Goal: Transaction & Acquisition: Purchase product/service

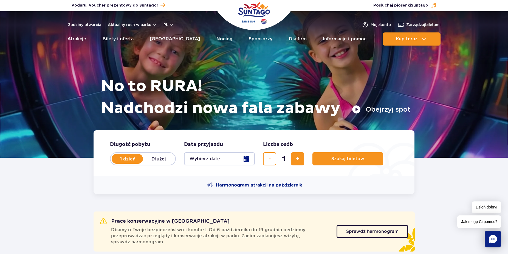
scroll to position [28, 0]
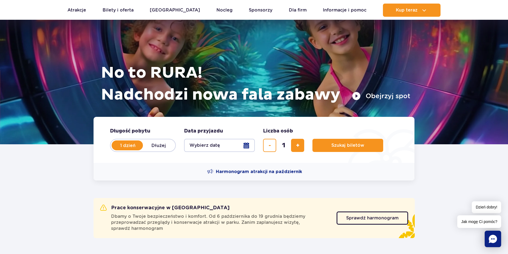
click at [247, 149] on button "Wybierz datę" at bounding box center [219, 145] width 71 height 13
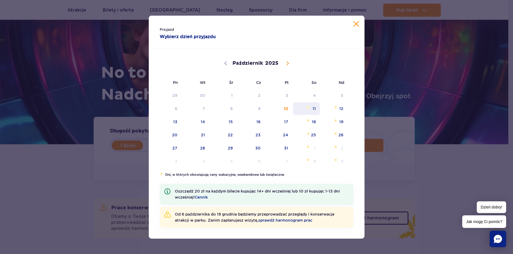
click at [314, 111] on span "11" at bounding box center [307, 108] width 28 height 13
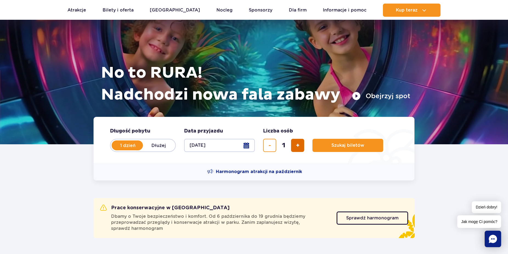
click at [298, 146] on span "dodaj bilet" at bounding box center [298, 146] width 4 height 0
type input "2"
click at [341, 147] on span "Szukaj biletów" at bounding box center [345, 145] width 33 height 5
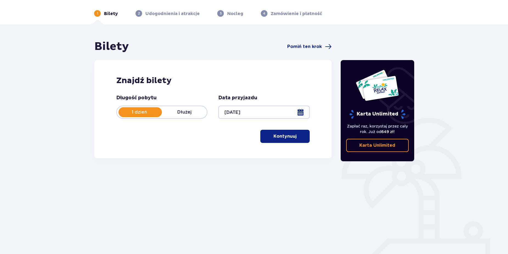
scroll to position [26, 0]
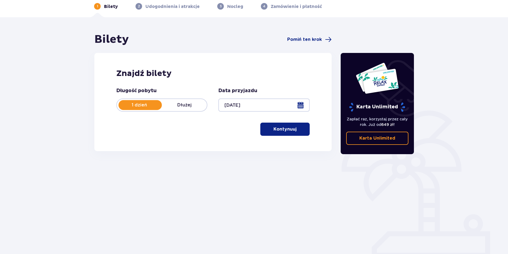
click at [291, 132] on button "Kontynuuj" at bounding box center [285, 129] width 49 height 13
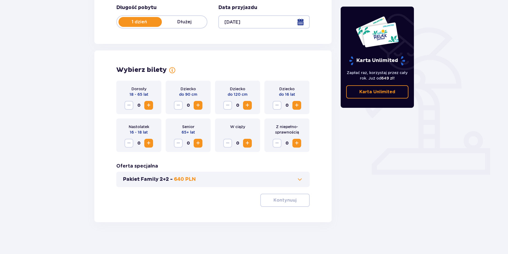
scroll to position [110, 0]
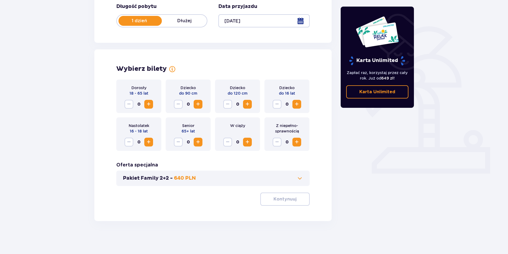
click at [147, 105] on span "Zwiększ" at bounding box center [149, 104] width 7 height 7
click at [280, 199] on p "Kontynuuj" at bounding box center [285, 199] width 23 height 6
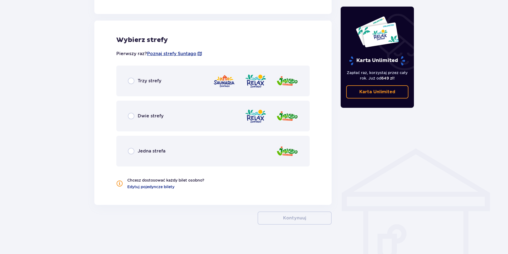
scroll to position [301, 0]
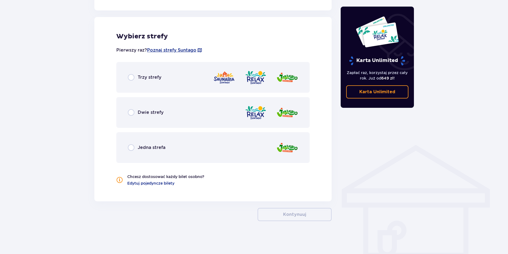
click at [131, 112] on input "radio" at bounding box center [131, 112] width 7 height 7
radio input "true"
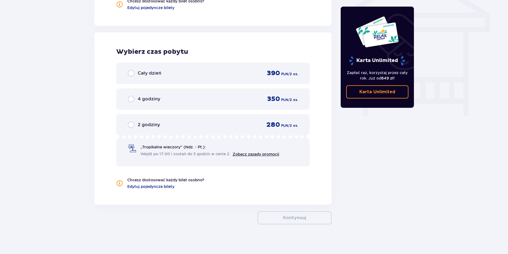
scroll to position [480, 0]
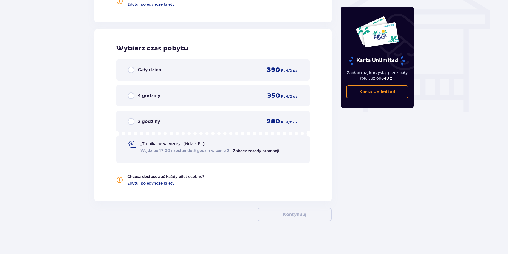
click at [133, 70] on input "radio" at bounding box center [131, 70] width 7 height 7
radio input "true"
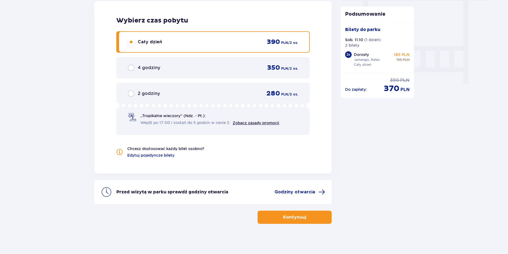
scroll to position [511, 0]
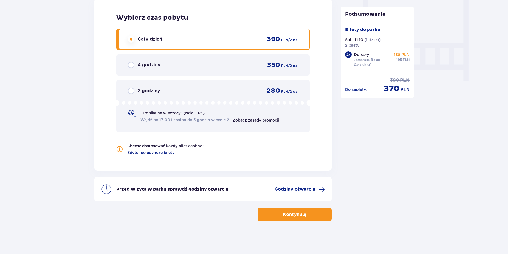
click at [311, 214] on button "Kontynuuj" at bounding box center [295, 214] width 74 height 13
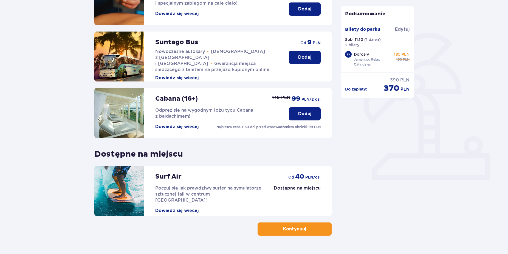
scroll to position [118, 0]
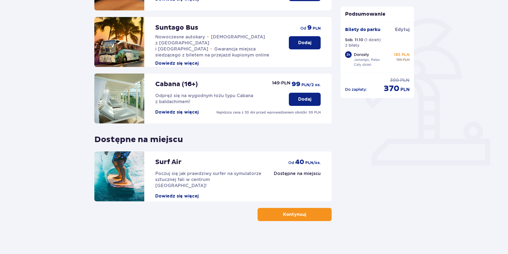
click at [313, 216] on button "Kontynuuj" at bounding box center [295, 214] width 74 height 13
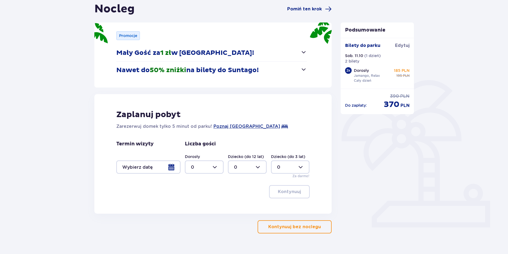
scroll to position [68, 0]
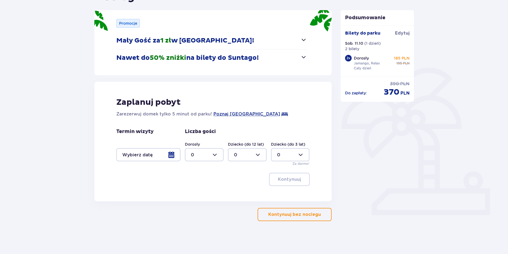
click at [311, 218] on button "Kontynuuj bez noclegu" at bounding box center [295, 214] width 74 height 13
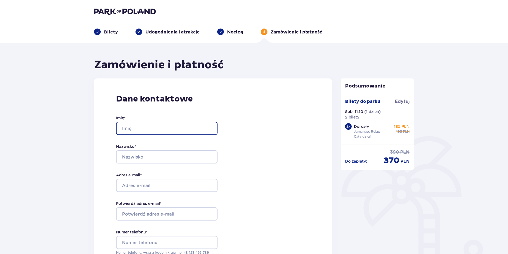
click at [136, 132] on input "Imię *" at bounding box center [167, 128] width 102 height 13
type input "[PERSON_NAME]"
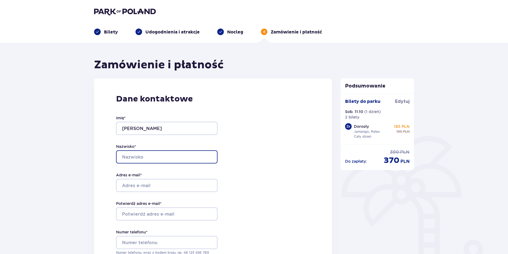
click at [130, 154] on input "Nazwisko *" at bounding box center [167, 156] width 102 height 13
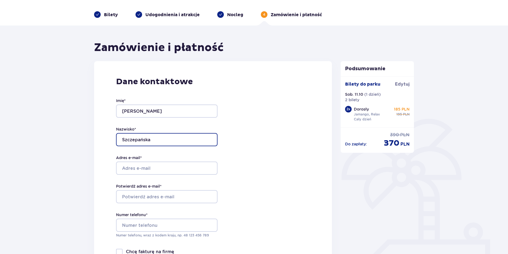
scroll to position [28, 0]
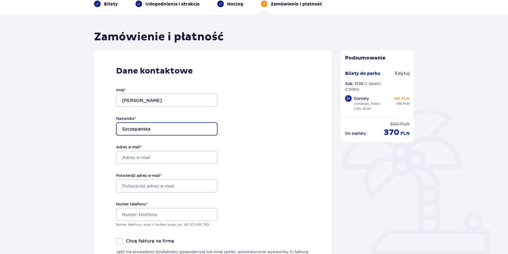
type input "Szczepańska"
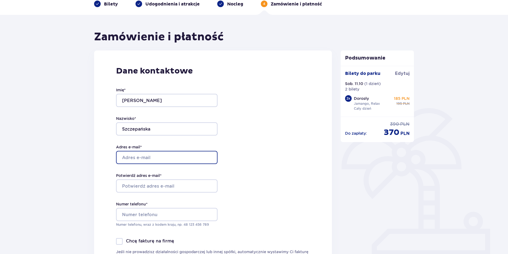
click at [141, 164] on input "Adres e-mail *" at bounding box center [167, 157] width 102 height 13
type input "[EMAIL_ADDRESS][DOMAIN_NAME]"
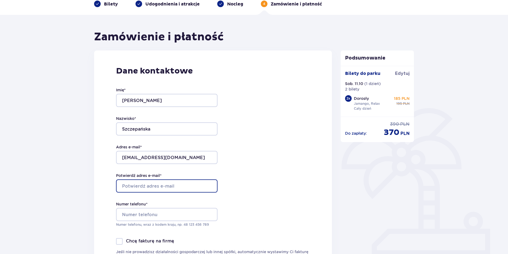
click at [138, 184] on input "Potwierdź adres e-mail *" at bounding box center [167, 186] width 102 height 13
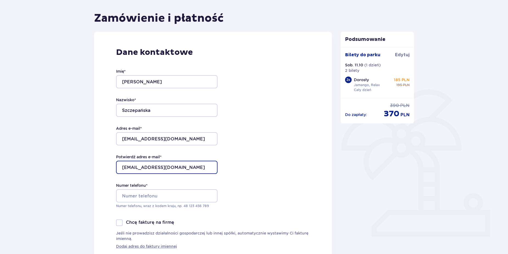
scroll to position [56, 0]
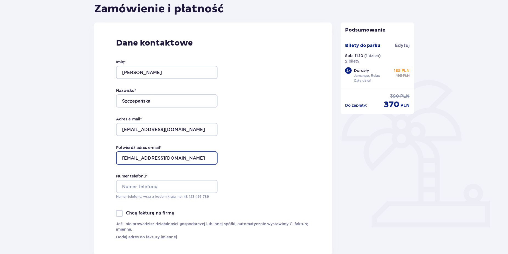
type input "[EMAIL_ADDRESS][DOMAIN_NAME]"
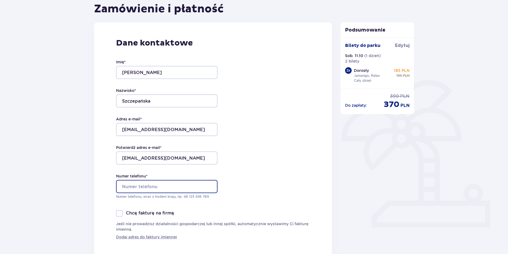
click at [149, 191] on input "Numer telefonu *" at bounding box center [167, 186] width 102 height 13
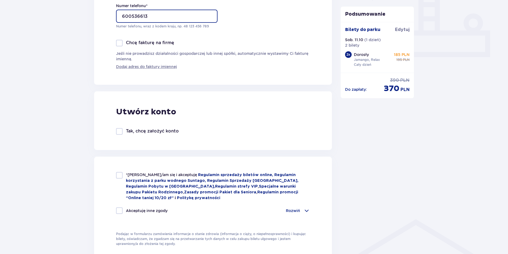
scroll to position [252, 0]
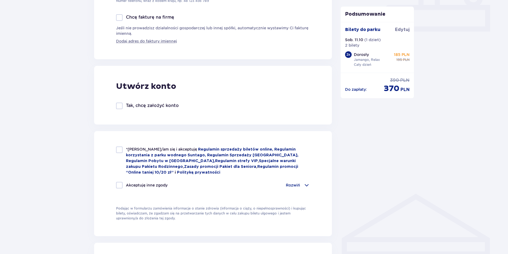
type input "600536613"
click at [121, 152] on div at bounding box center [119, 150] width 7 height 7
checkbox input "true"
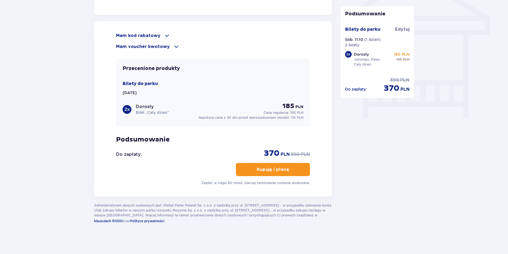
scroll to position [475, 0]
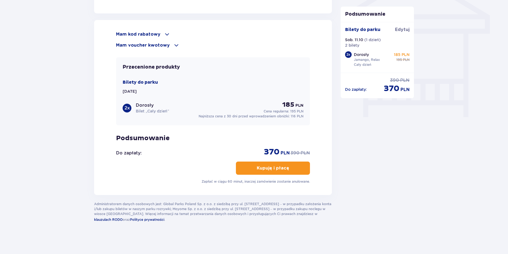
click at [269, 169] on p "Kupuję i płacę" at bounding box center [273, 168] width 32 height 6
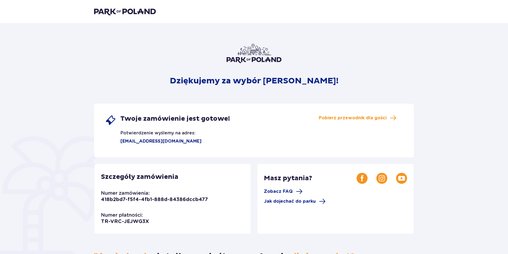
scroll to position [28, 0]
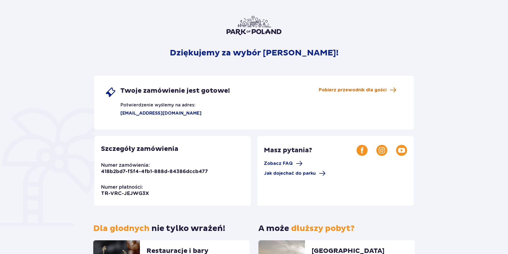
click at [355, 92] on span "Pobierz przewodnik dla gości" at bounding box center [353, 90] width 68 height 6
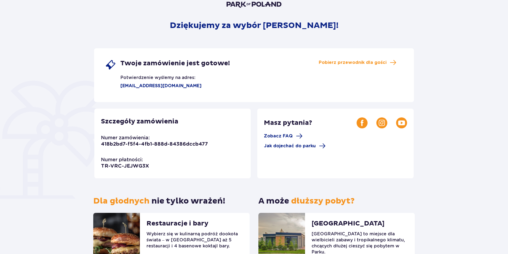
scroll to position [45, 0]
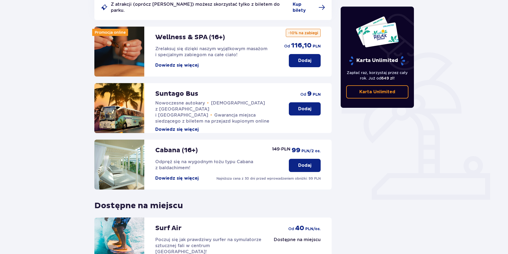
scroll to position [84, 0]
click at [121, 168] on img at bounding box center [119, 164] width 50 height 50
click at [179, 175] on button "Dowiedz się więcej" at bounding box center [176, 178] width 43 height 6
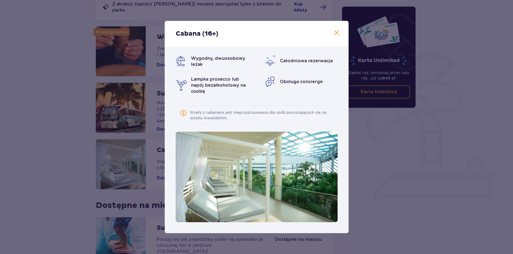
click at [381, 138] on div "Cabana (16+) Wygodny, dwuosobowy leżak Całodniowa rezerwacja Lampka prosecco lu…" at bounding box center [256, 127] width 513 height 254
